Goal: Transaction & Acquisition: Purchase product/service

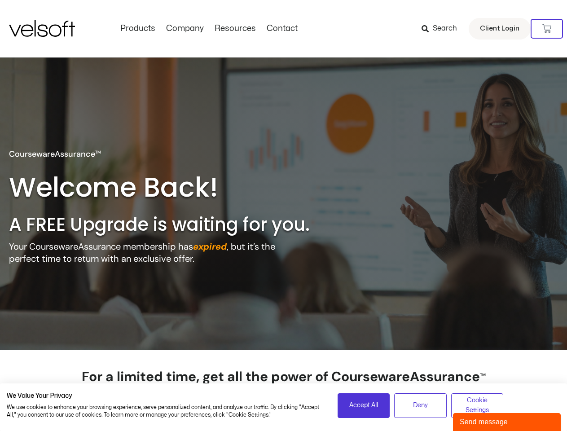
click at [283, 215] on h2 "A FREE Upgrade is waiting for you." at bounding box center [178, 224] width 338 height 23
click at [547, 29] on icon at bounding box center [546, 28] width 9 height 9
click at [363, 405] on span "Accept All" at bounding box center [363, 405] width 29 height 10
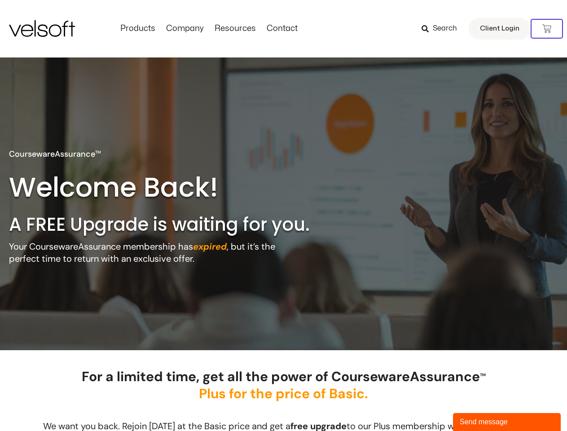
click at [420, 405] on div "For a limited time, get all the power of CoursewareAssurance TM Plus for the pr…" at bounding box center [284, 392] width 458 height 48
click at [477, 405] on div "For a limited time, get all the power of CoursewareAssurance TM Plus for the pr…" at bounding box center [284, 392] width 458 height 48
click at [507, 422] on div "Send message" at bounding box center [506, 421] width 94 height 11
